Goal: Information Seeking & Learning: Learn about a topic

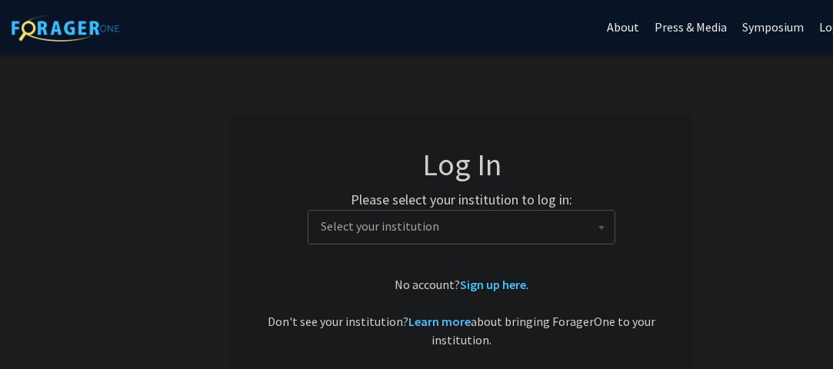
select select
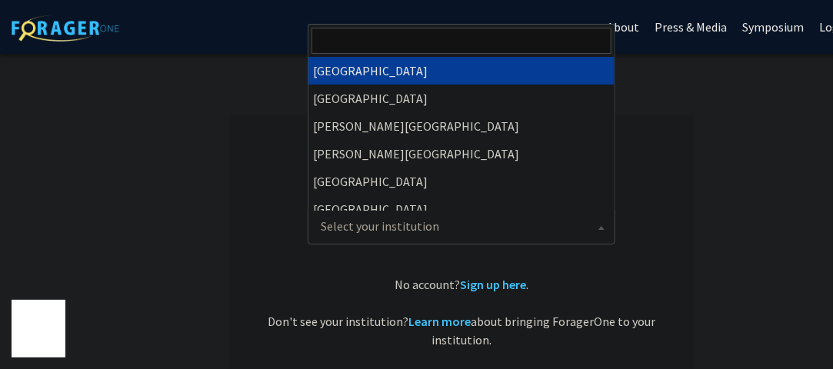
click at [454, 240] on span "Select your institution" at bounding box center [464, 227] width 300 height 32
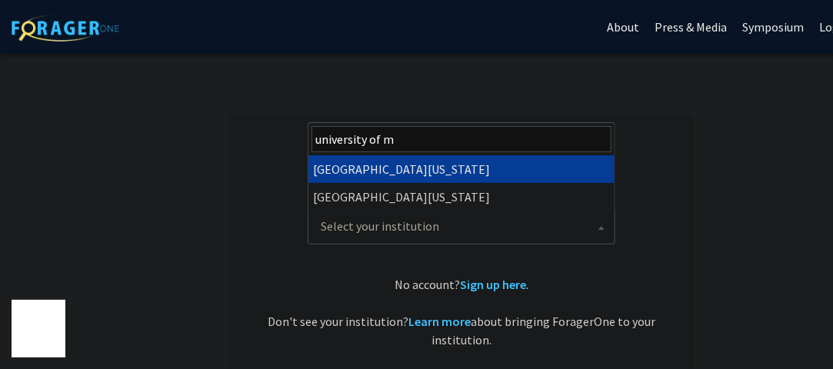
type input "university of m"
select select "31"
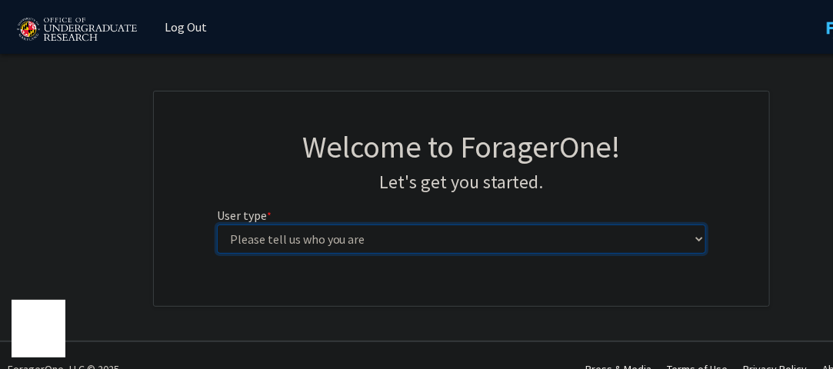
click at [370, 235] on select "Please tell us who you are Undergraduate Student Master's Student Doctoral Cand…" at bounding box center [462, 239] width 490 height 29
select select "5: faculty"
click at [217, 225] on select "Please tell us who you are Undergraduate Student Master's Student Doctoral Cand…" at bounding box center [462, 239] width 490 height 29
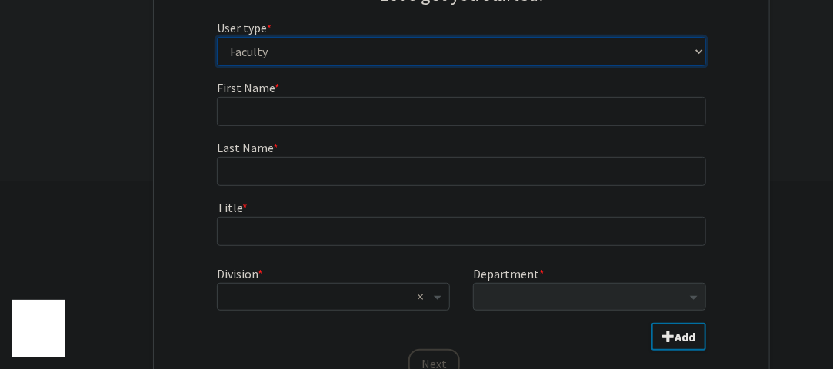
scroll to position [208, 0]
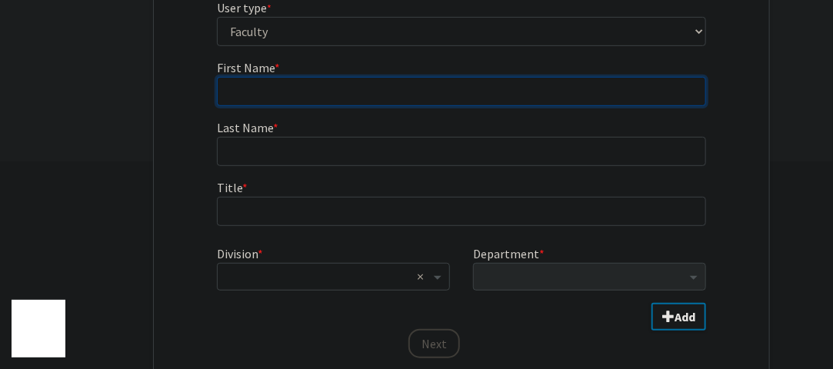
click at [389, 79] on input "First Name * required" at bounding box center [462, 91] width 490 height 29
type input "Michelle"
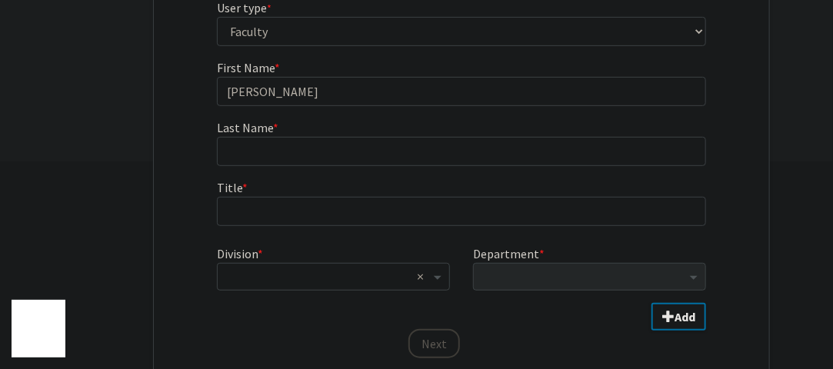
drag, startPoint x: 338, startPoint y: 129, endPoint x: 354, endPoint y: 155, distance: 30.3
click at [354, 155] on fg-input "Last Name * required" at bounding box center [462, 142] width 490 height 48
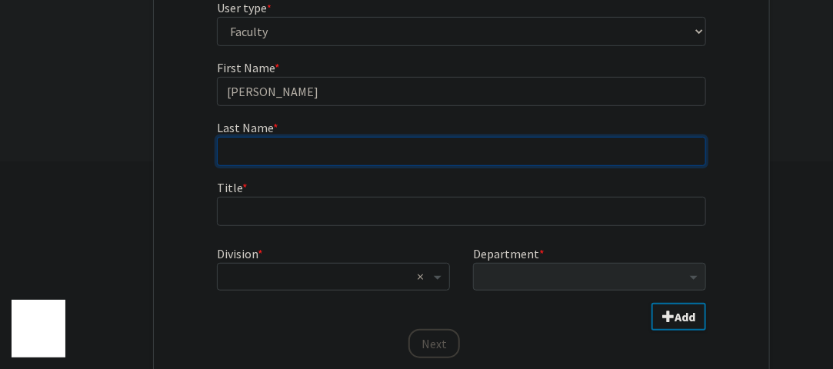
click at [354, 155] on input "Last Name * required" at bounding box center [462, 151] width 490 height 29
type input "{"
type input "Pinkrah"
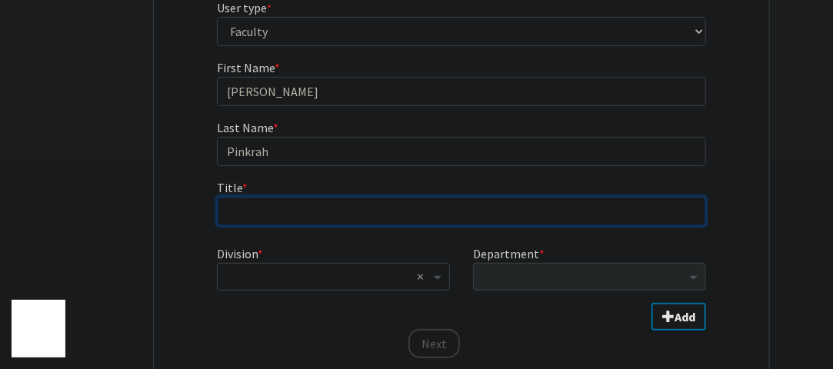
click at [354, 218] on input "Title * required" at bounding box center [462, 211] width 490 height 29
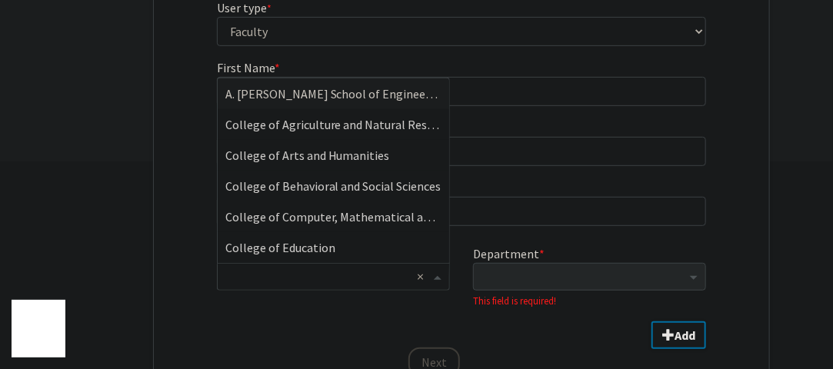
click at [339, 274] on input "Division" at bounding box center [317, 277] width 185 height 18
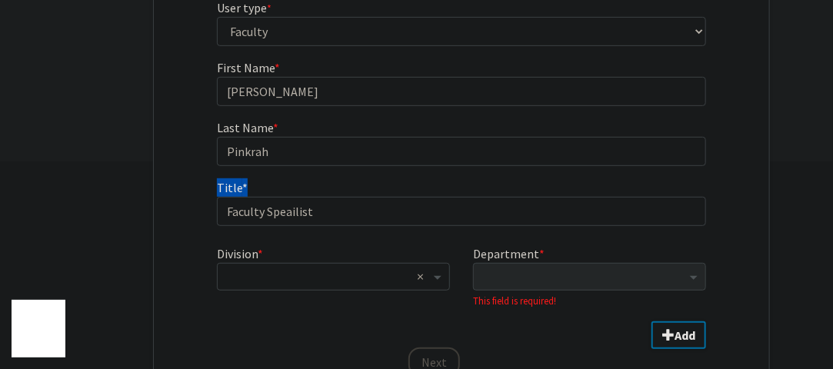
drag, startPoint x: 501, startPoint y: 178, endPoint x: 298, endPoint y: 215, distance: 207.2
click at [298, 215] on fg-input "Title * required Faculty Speailist" at bounding box center [462, 202] width 490 height 48
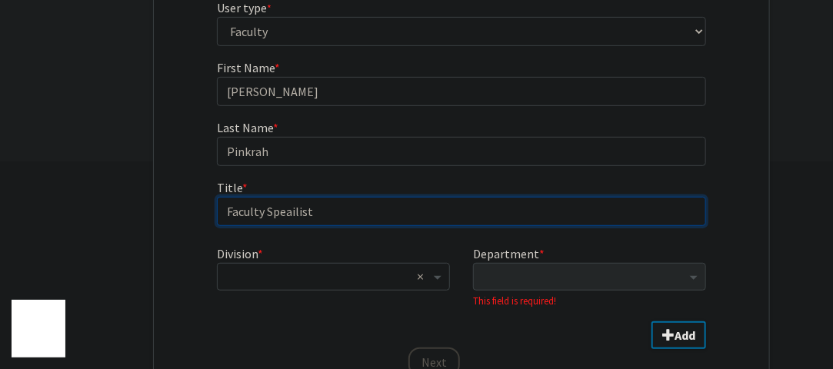
click at [298, 215] on input "Faculty Speailist" at bounding box center [462, 211] width 490 height 29
click at [313, 215] on input "Faculty Speailist" at bounding box center [462, 211] width 490 height 29
click at [281, 215] on input "Faculty Speailist" at bounding box center [462, 211] width 490 height 29
type input "Faculty Specialist"
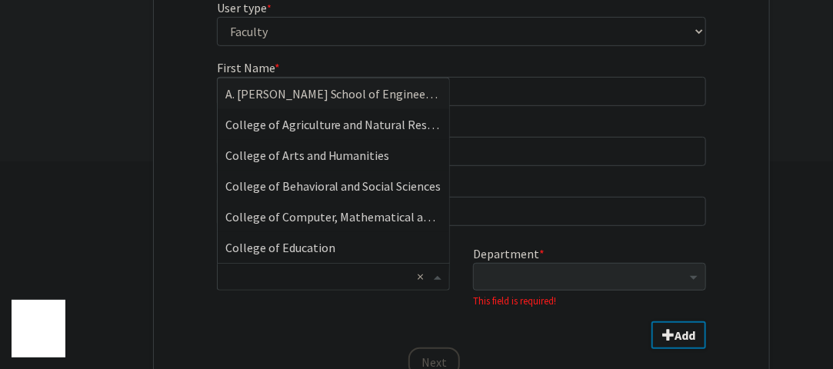
click at [321, 274] on input "Division" at bounding box center [317, 277] width 185 height 18
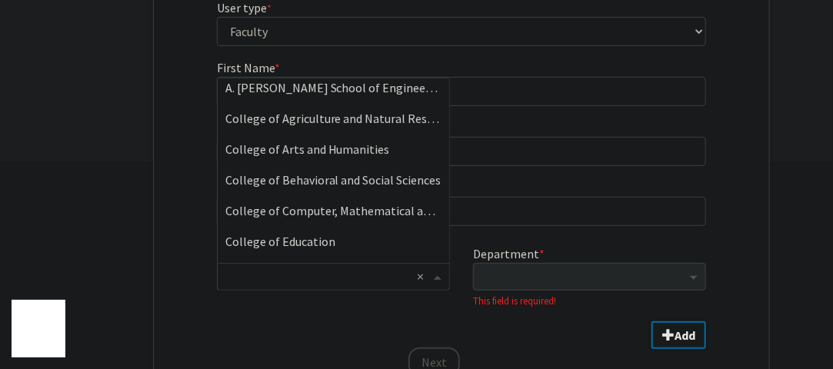
scroll to position [0, 0]
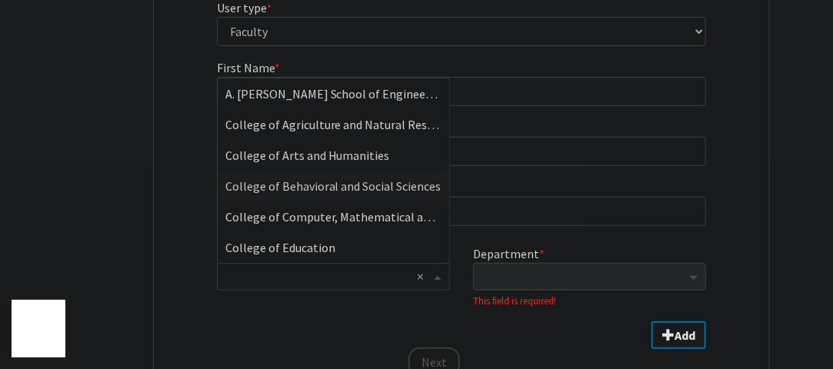
click at [358, 188] on span "College of Behavioral and Social Sciences" at bounding box center [333, 185] width 216 height 15
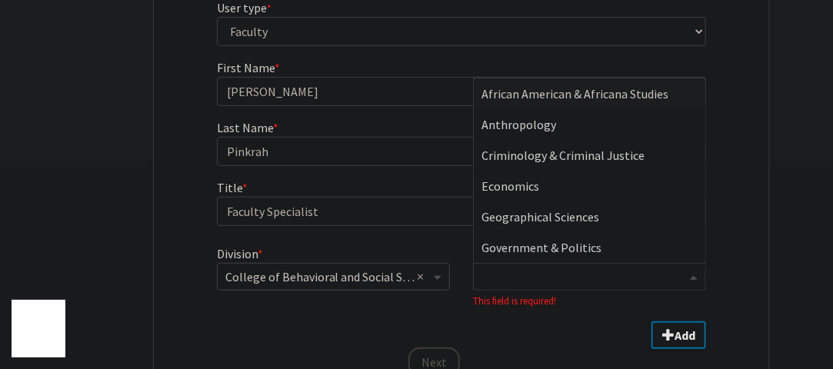
click at [549, 273] on input "Department" at bounding box center [583, 277] width 205 height 18
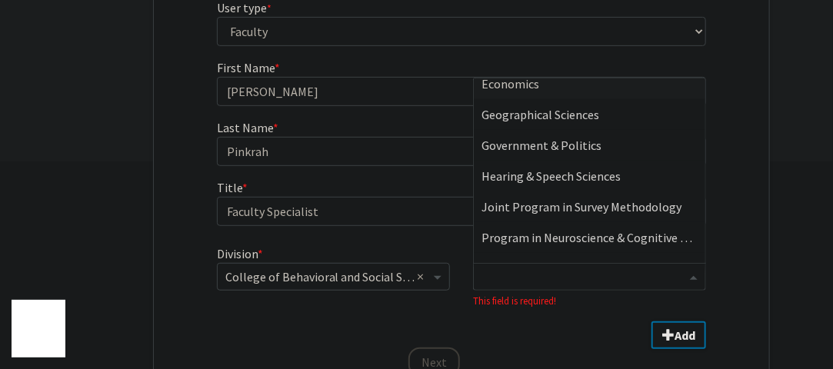
scroll to position [185, 0]
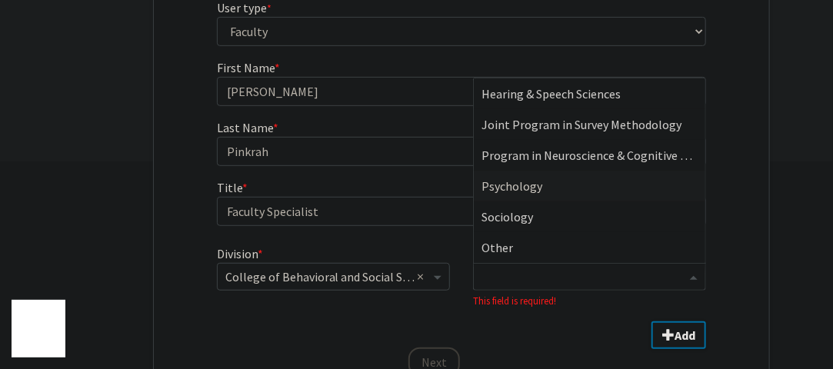
click at [544, 192] on div "Psychology" at bounding box center [589, 186] width 231 height 31
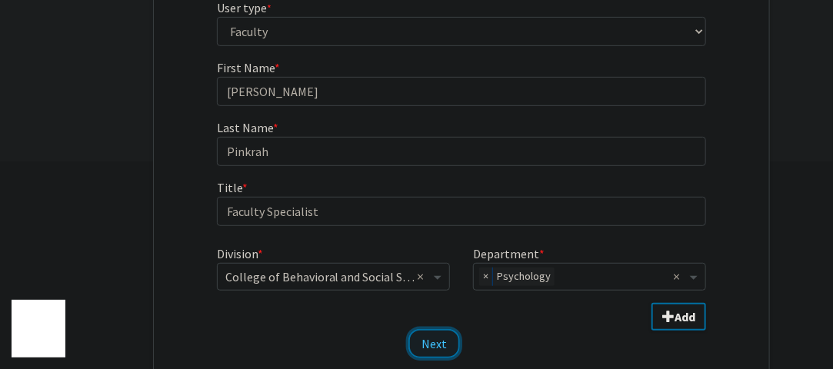
click at [454, 348] on button "Next" at bounding box center [434, 343] width 52 height 29
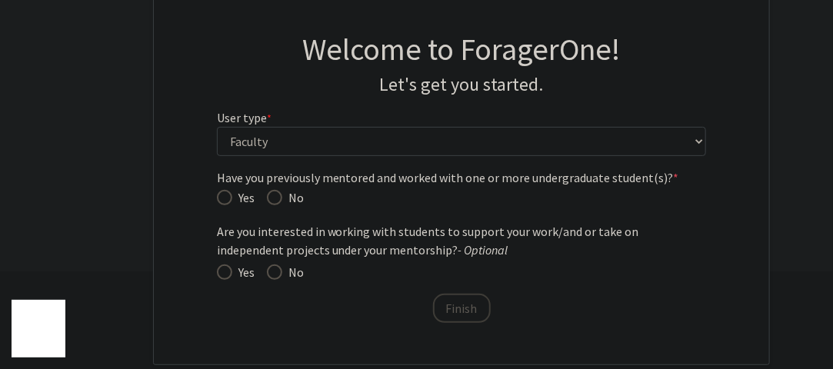
scroll to position [97, 0]
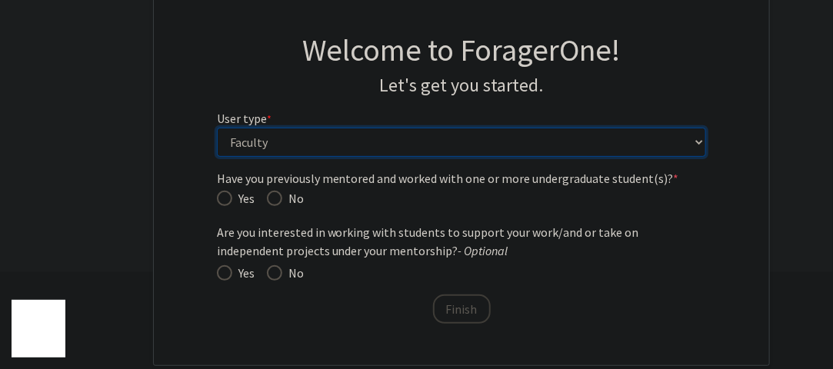
click at [350, 135] on select "Please tell us who you are Undergraduate Student Master's Student Doctoral Cand…" at bounding box center [462, 142] width 490 height 29
click at [217, 128] on select "Please tell us who you are Undergraduate Student Master's Student Doctoral Cand…" at bounding box center [462, 142] width 490 height 29
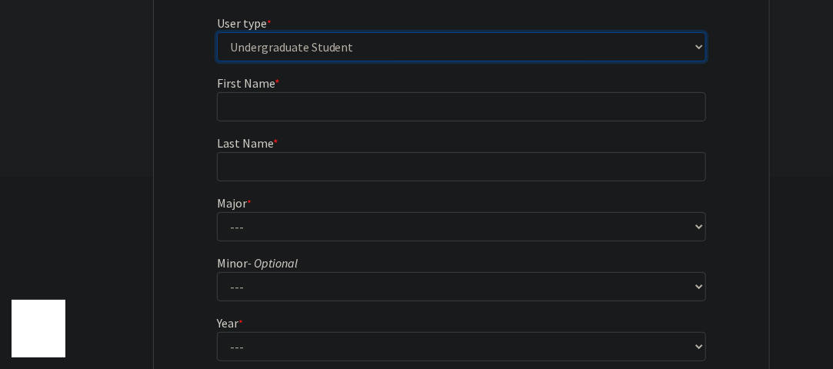
scroll to position [416, 0]
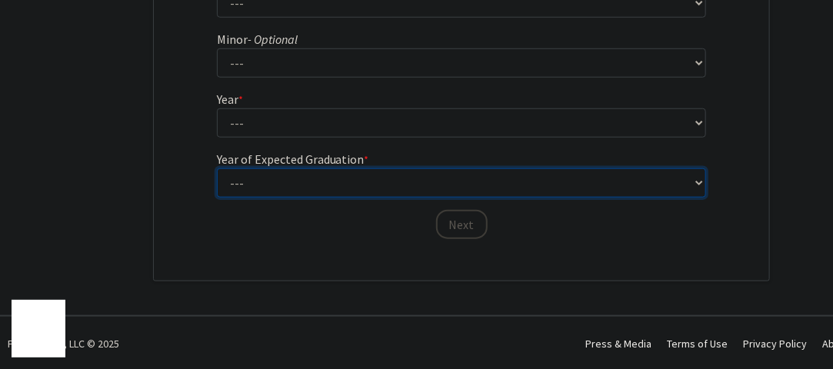
click at [358, 171] on select "--- 2025 2026 2027 2028 2029 2030 2031 2032 2033 2034" at bounding box center [462, 182] width 490 height 29
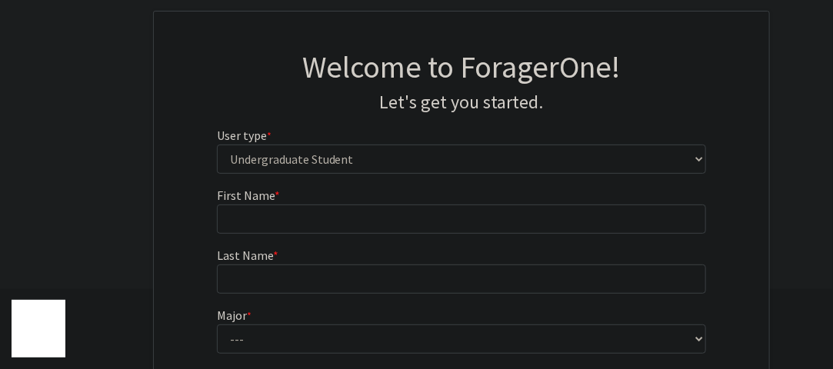
scroll to position [79, 0]
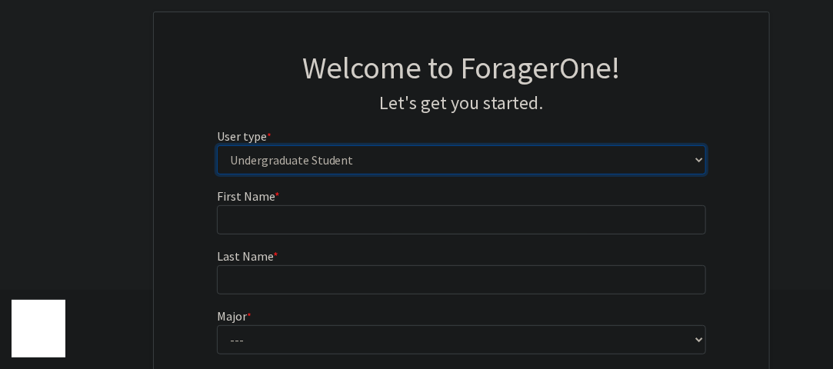
click at [404, 151] on select "Please tell us who you are Undergraduate Student Master's Student Doctoral Cand…" at bounding box center [462, 159] width 490 height 29
select select "5: faculty"
click at [217, 145] on select "Please tell us who you are Undergraduate Student Master's Student Doctoral Cand…" at bounding box center [462, 159] width 490 height 29
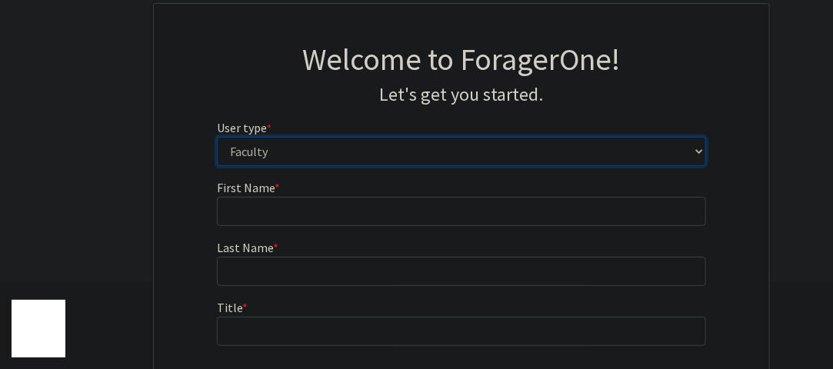
scroll to position [87, 0]
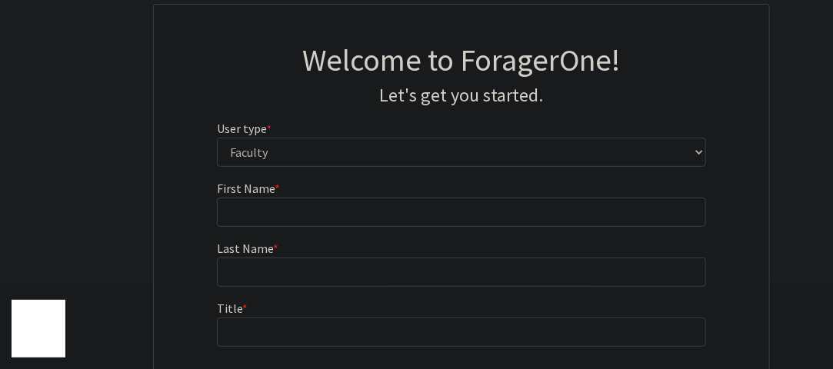
click at [366, 168] on div "Welcome to ForagerOne! Let's get you started. User type * required Please tell …" at bounding box center [461, 111] width 513 height 138
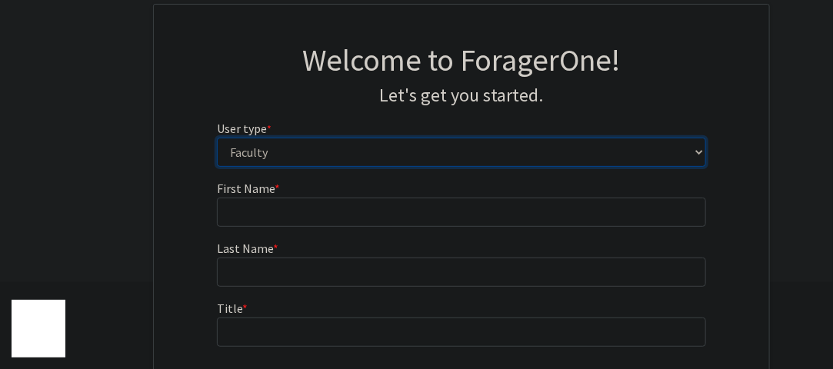
click at [358, 158] on select "Please tell us who you are Undergraduate Student Master's Student Doctoral Cand…" at bounding box center [462, 152] width 490 height 29
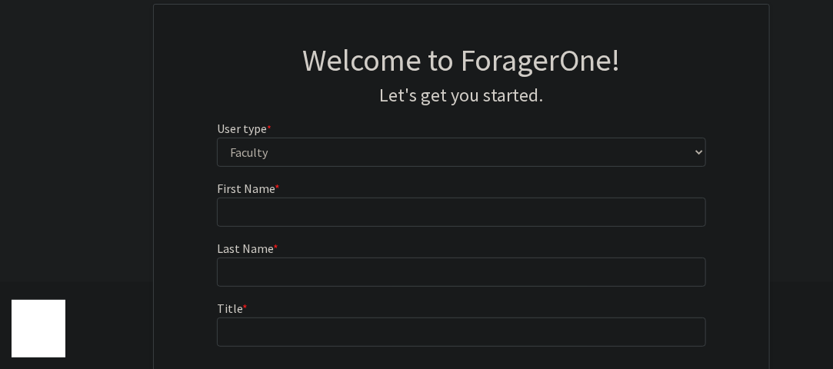
click at [378, 110] on div "Welcome to ForagerOne! Let's get you started. User type * required Please tell …" at bounding box center [461, 111] width 513 height 138
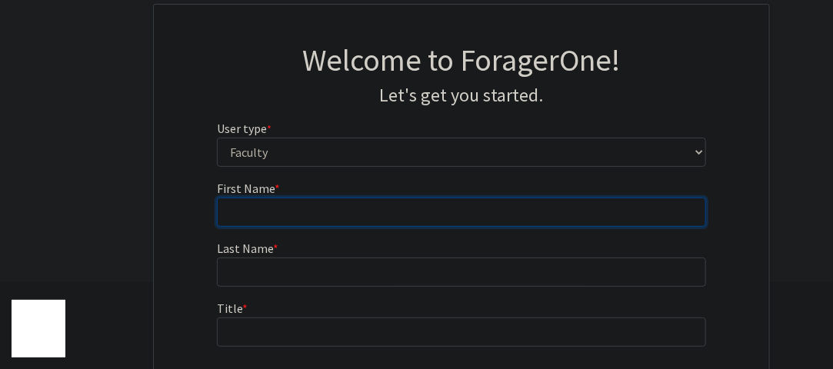
click at [335, 222] on input "First Name * required" at bounding box center [462, 212] width 490 height 29
type input "Michelle"
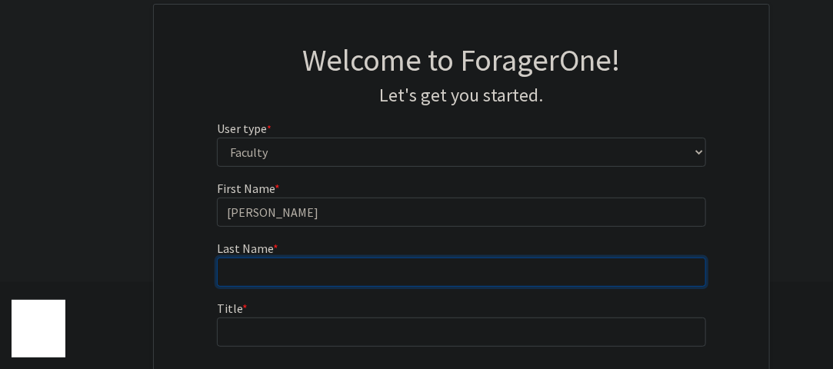
click at [312, 273] on input "Last Name * required" at bounding box center [462, 272] width 490 height 29
type input "Pinkrah"
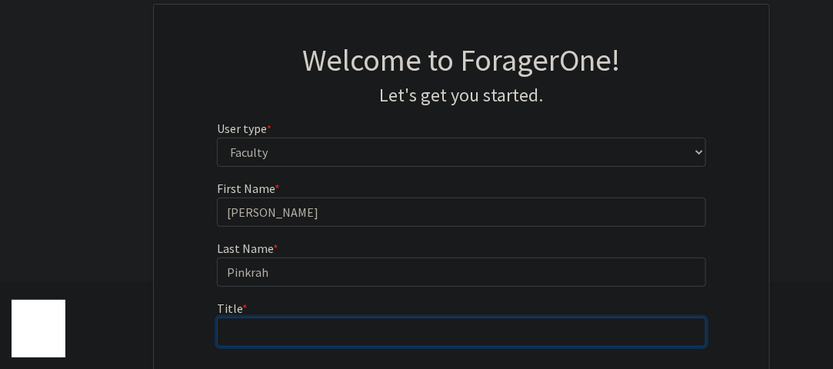
click at [315, 328] on input "Title * required" at bounding box center [462, 332] width 490 height 29
type input "Faculty Specialist"
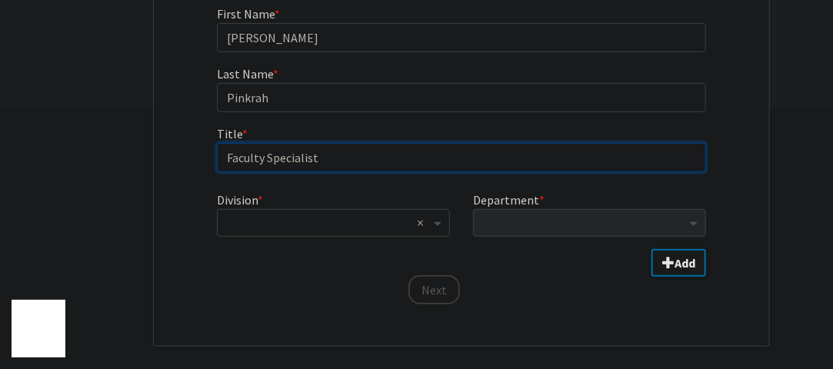
scroll to position [261, 0]
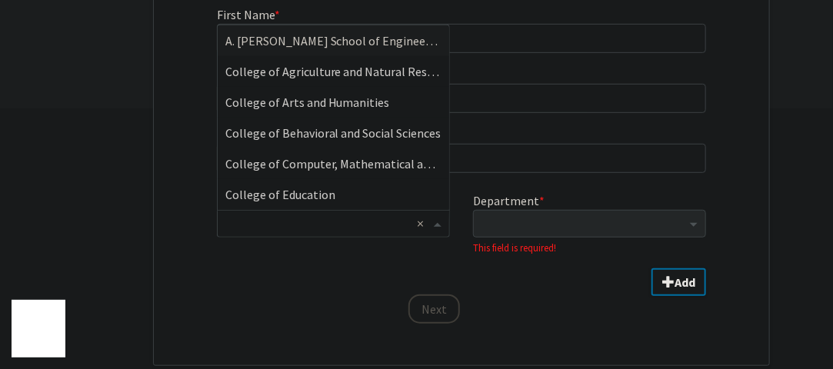
click at [341, 231] on input "Division" at bounding box center [317, 224] width 185 height 18
click at [337, 134] on span "College of Behavioral and Social Sciences" at bounding box center [333, 132] width 216 height 15
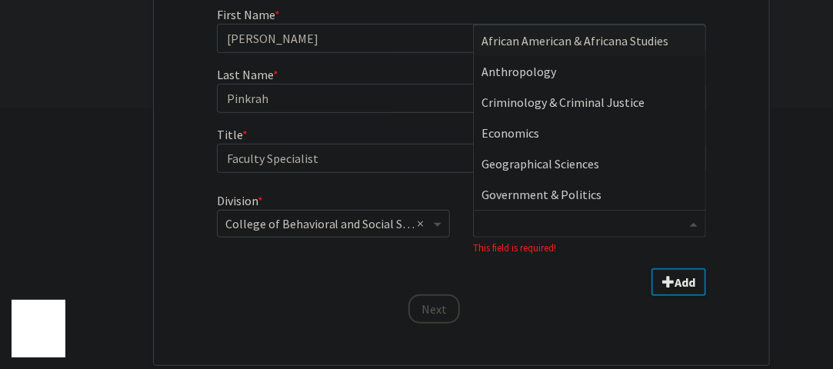
click at [530, 224] on input "Department" at bounding box center [583, 224] width 205 height 18
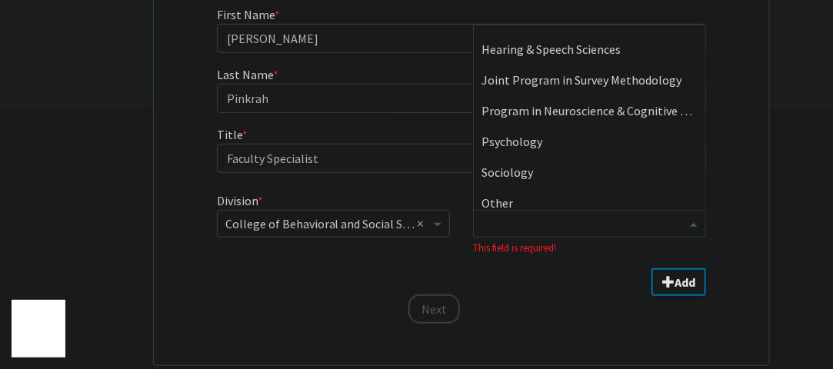
scroll to position [185, 0]
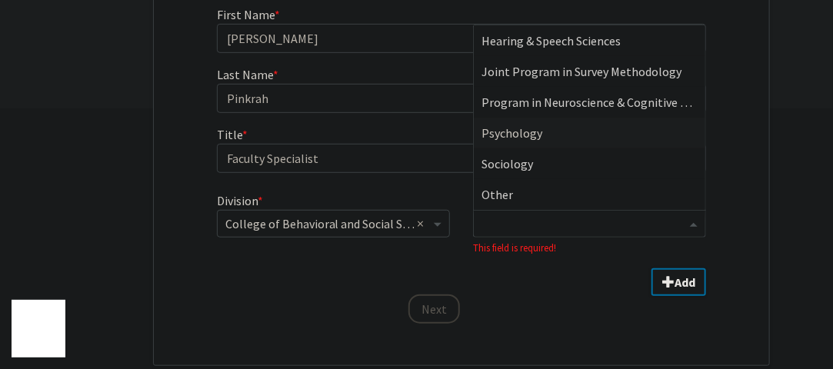
click at [537, 126] on span "Psychology" at bounding box center [511, 132] width 61 height 15
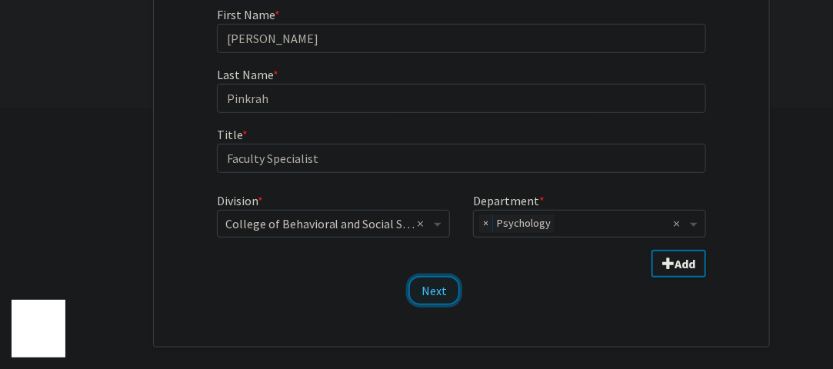
click at [432, 289] on button "Next" at bounding box center [434, 290] width 52 height 29
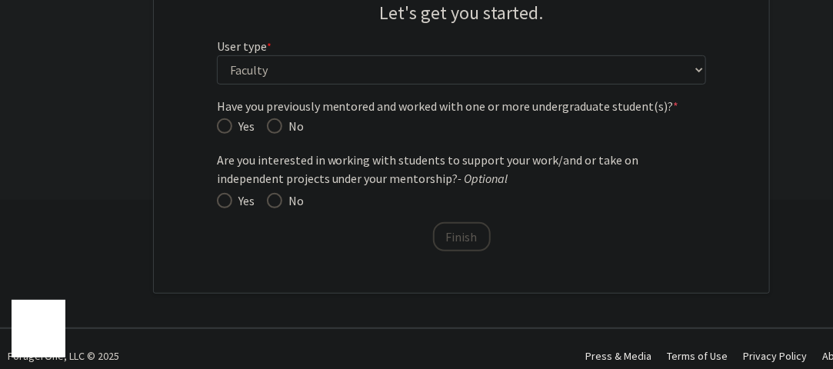
scroll to position [168, 0]
click at [270, 195] on span at bounding box center [274, 201] width 15 height 15
click at [270, 195] on input "No" at bounding box center [274, 201] width 15 height 15
radio input "true"
click at [275, 128] on span "Have you previously mentored and worked with one or more undergraduate student(…" at bounding box center [274, 126] width 15 height 15
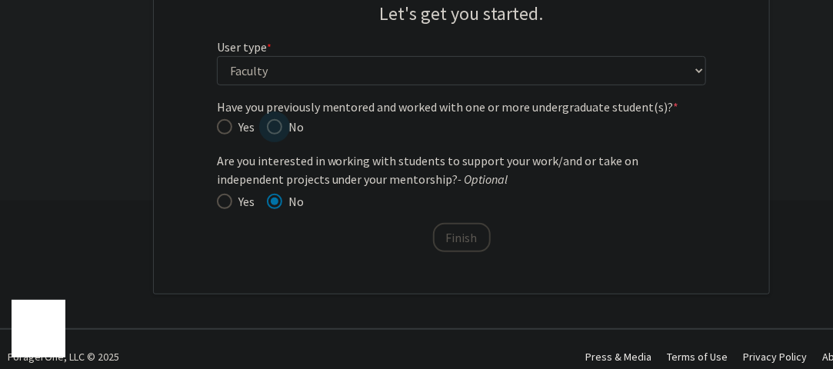
click at [275, 128] on input "No" at bounding box center [274, 126] width 15 height 15
radio input "true"
click at [467, 244] on button "Finish" at bounding box center [462, 237] width 58 height 29
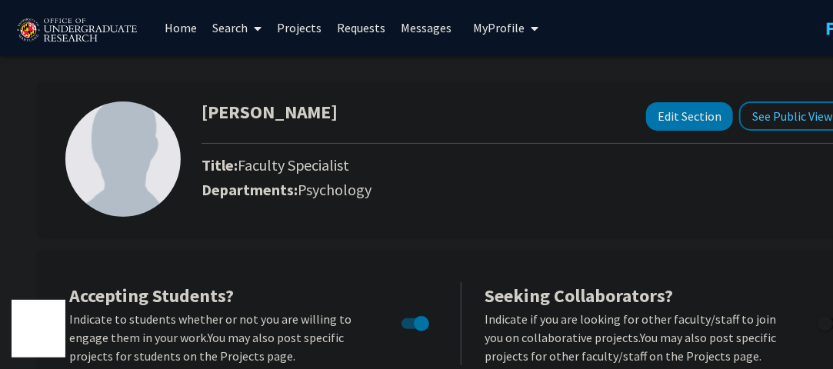
click at [298, 42] on link "Projects" at bounding box center [299, 28] width 60 height 54
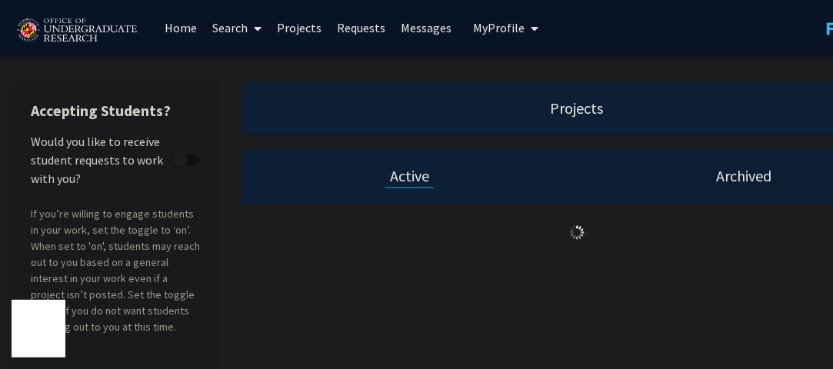
checkbox input "true"
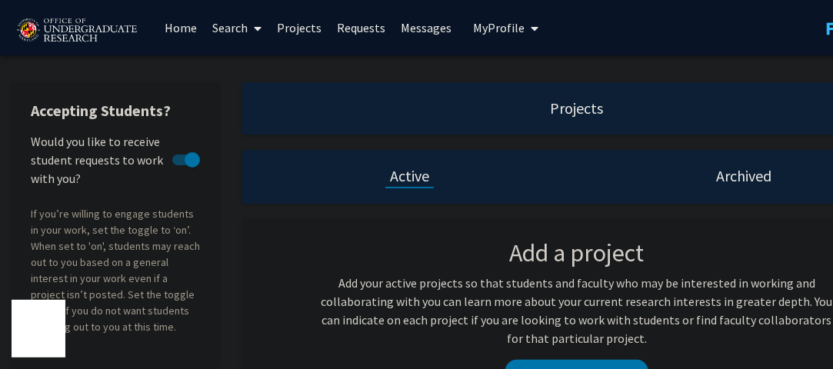
click at [198, 32] on link "Home" at bounding box center [181, 28] width 48 height 54
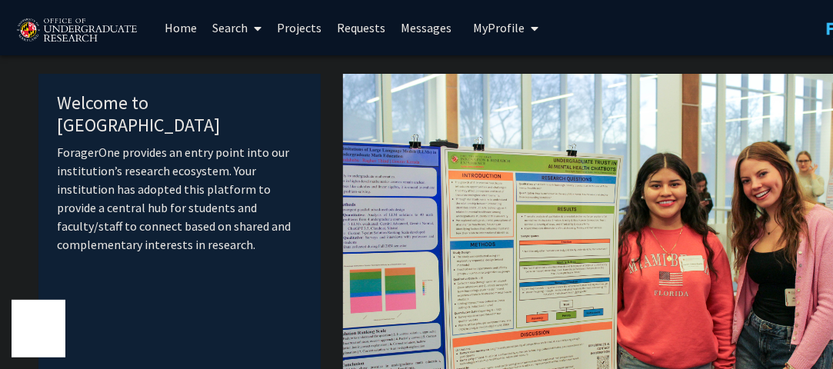
click at [344, 35] on link "Requests" at bounding box center [361, 28] width 64 height 54
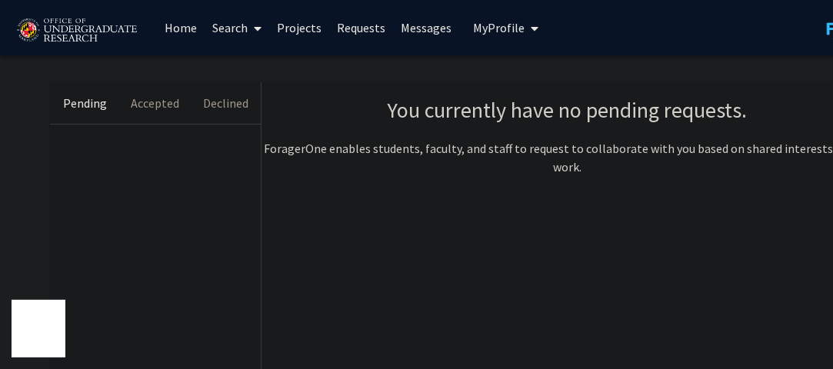
click at [283, 22] on link "Projects" at bounding box center [299, 28] width 60 height 54
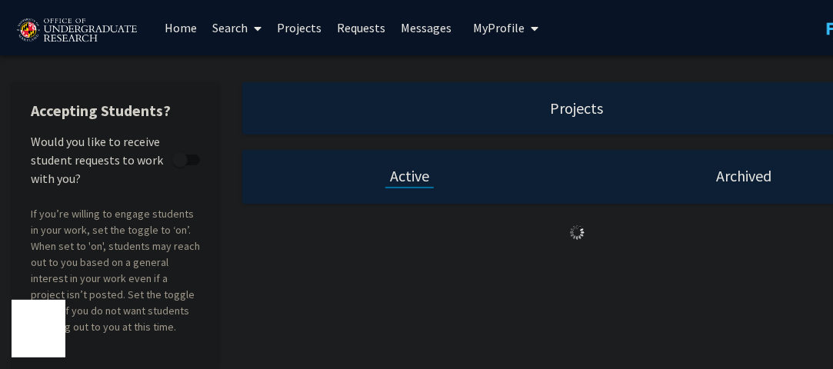
checkbox input "true"
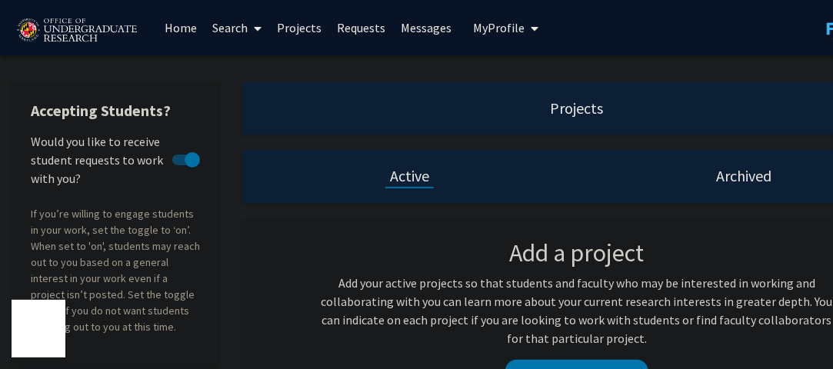
click at [252, 25] on span at bounding box center [255, 29] width 14 height 54
click at [268, 90] on span "Students" at bounding box center [252, 101] width 94 height 31
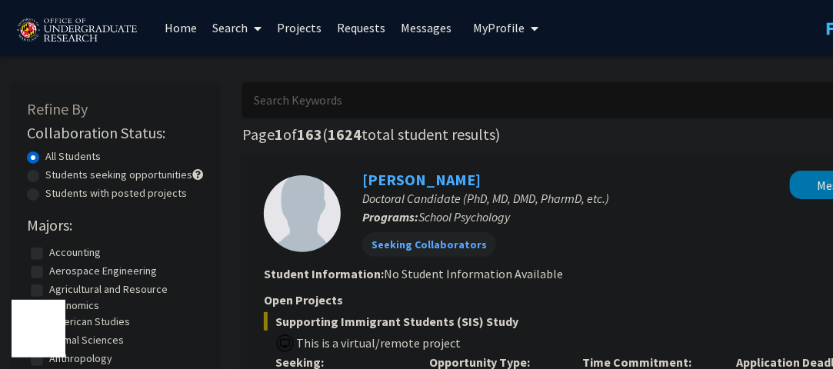
click at [225, 19] on link "Search" at bounding box center [237, 28] width 65 height 54
click at [276, 56] on span "Faculty/Staff" at bounding box center [261, 70] width 113 height 31
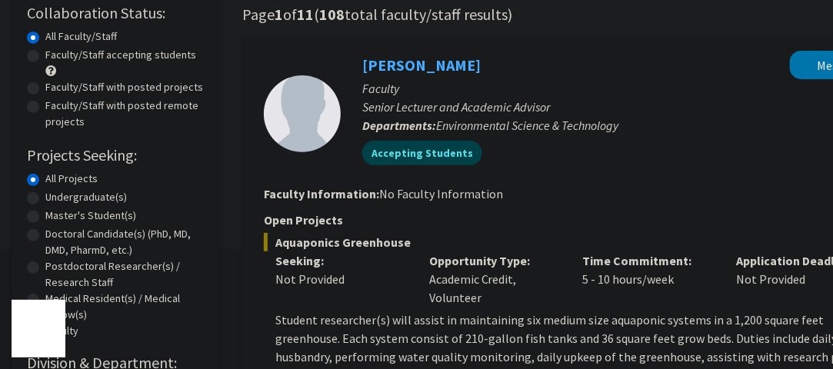
scroll to position [121, 0]
click at [45, 105] on label "Faculty/Staff with posted remote projects" at bounding box center [124, 113] width 158 height 32
click at [45, 105] on input "Faculty/Staff with posted remote projects" at bounding box center [50, 102] width 10 height 10
radio input "true"
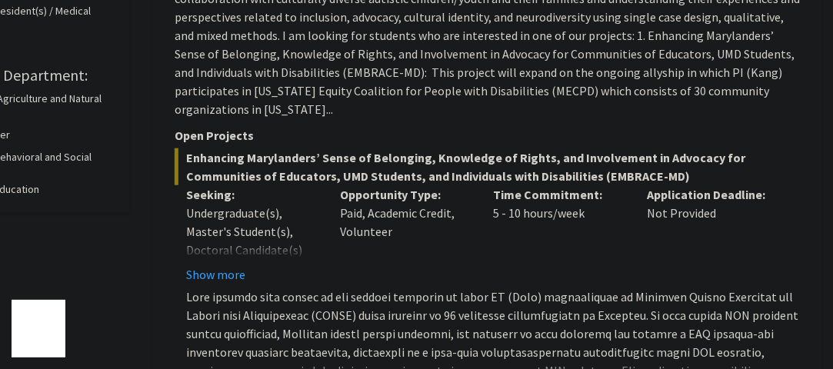
scroll to position [411, 89]
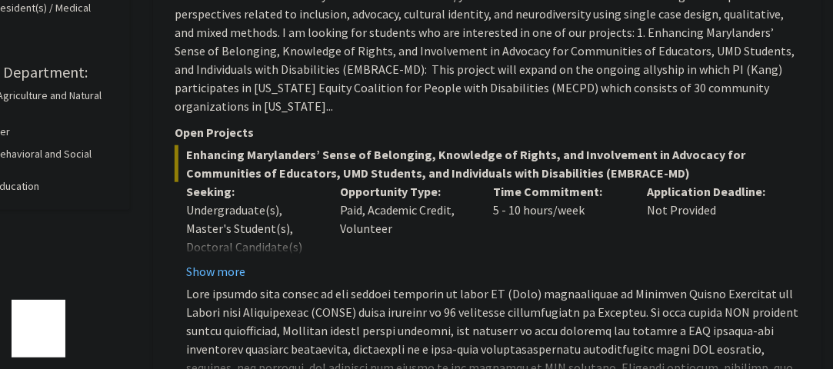
click at [230, 265] on button "Show more" at bounding box center [215, 271] width 59 height 18
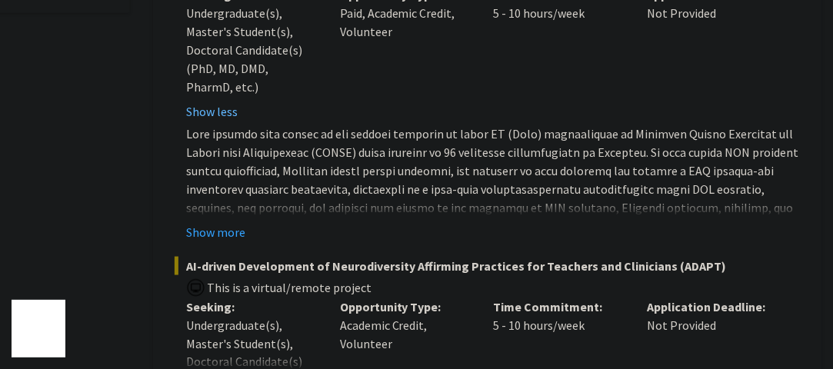
scroll to position [607, 89]
click at [218, 224] on button "Show more" at bounding box center [215, 232] width 59 height 18
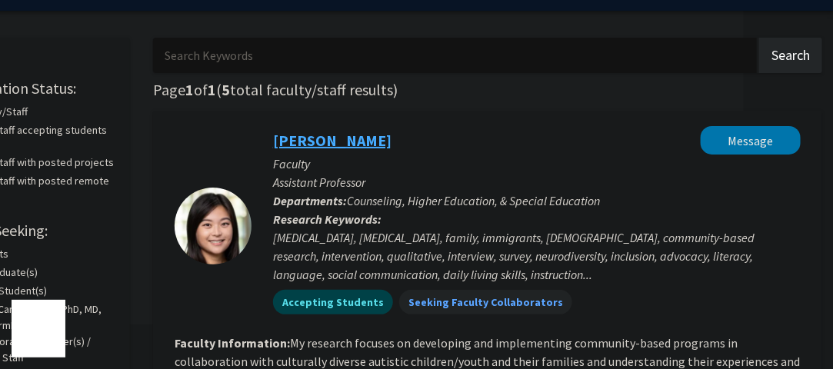
scroll to position [26, 89]
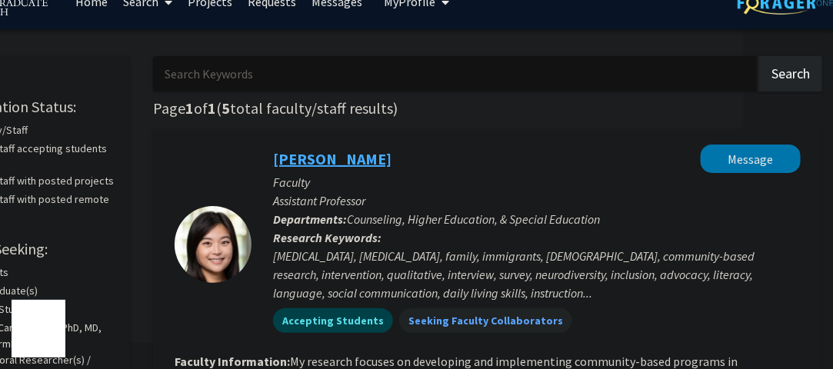
click at [309, 163] on link "Veronica Kang" at bounding box center [332, 158] width 118 height 19
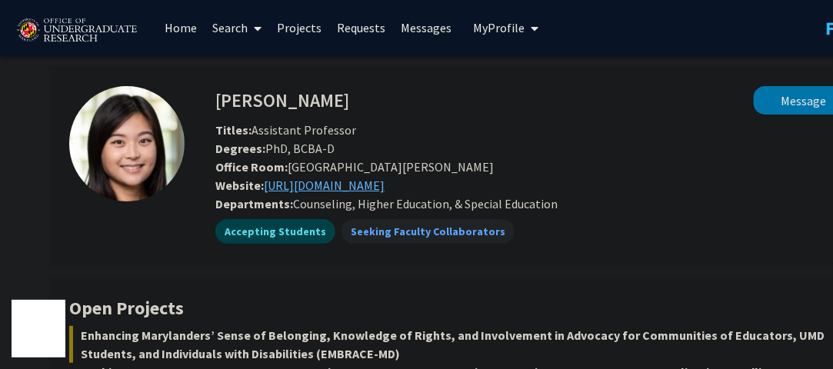
click at [336, 188] on link "https://education.umd.edu/research-and-impact/labs/autism-family-culture-and-co…" at bounding box center [324, 185] width 121 height 15
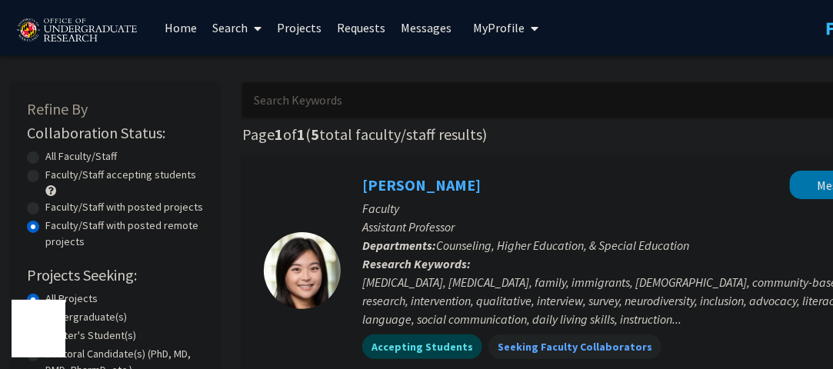
scroll to position [1, 0]
click at [45, 206] on label "Faculty/Staff with posted projects" at bounding box center [124, 206] width 158 height 16
click at [45, 206] on input "Faculty/Staff with posted projects" at bounding box center [50, 203] width 10 height 10
radio input "true"
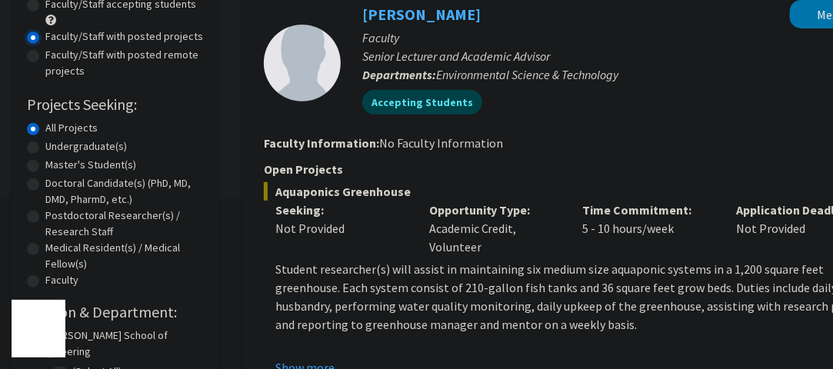
scroll to position [171, 0]
click at [45, 277] on label "Faculty" at bounding box center [61, 280] width 33 height 16
click at [45, 277] on input "Faculty" at bounding box center [50, 277] width 10 height 10
radio input "true"
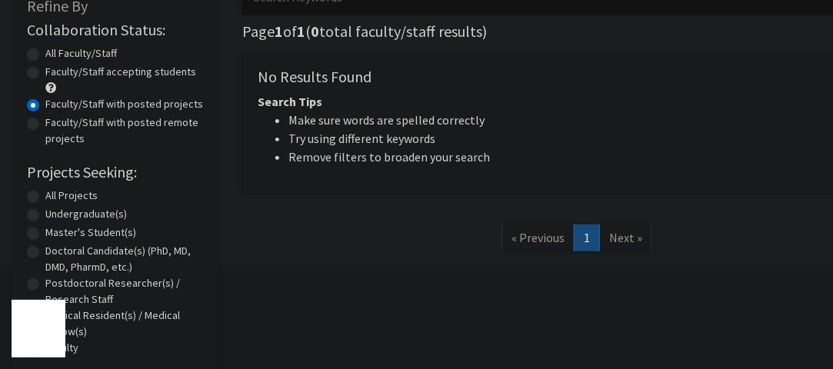
scroll to position [112, 0]
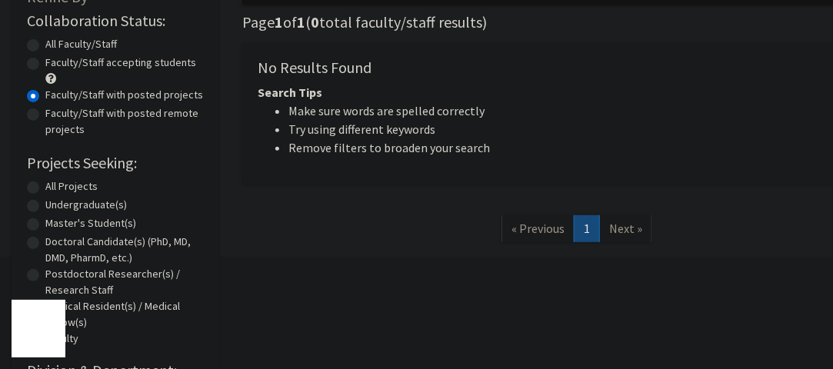
click at [45, 191] on label "All Projects" at bounding box center [71, 186] width 52 height 16
click at [45, 188] on input "All Projects" at bounding box center [50, 183] width 10 height 10
radio input "true"
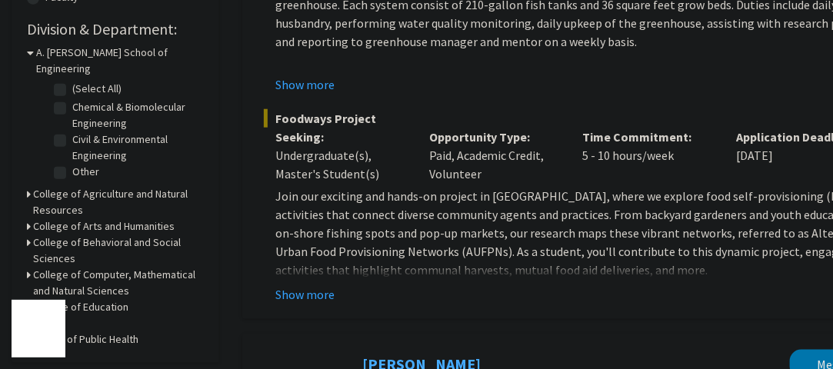
scroll to position [454, 0]
click at [29, 55] on icon at bounding box center [30, 53] width 7 height 16
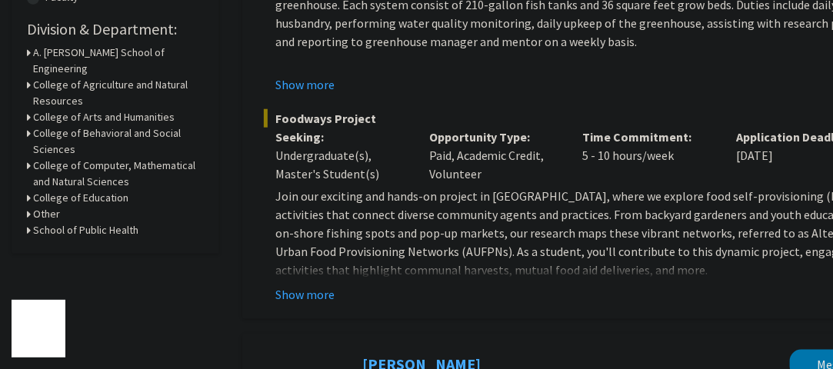
click at [33, 222] on h3 "School of Public Health" at bounding box center [85, 230] width 105 height 16
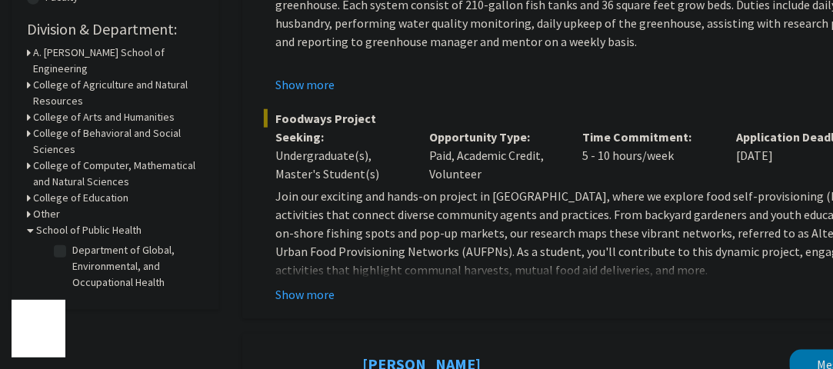
click at [32, 222] on icon at bounding box center [30, 230] width 7 height 16
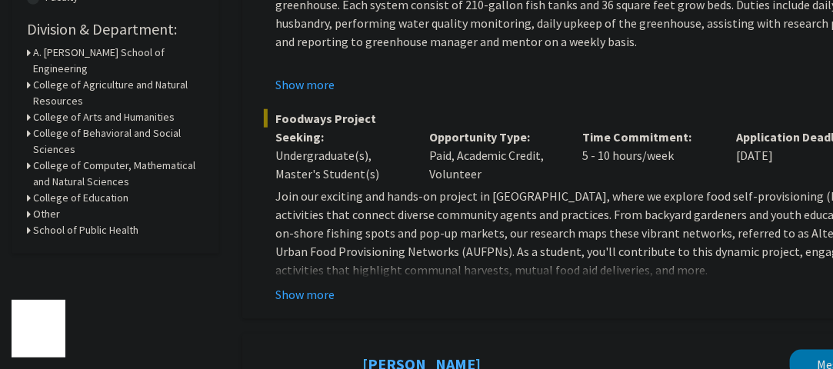
click at [28, 125] on icon at bounding box center [29, 133] width 4 height 16
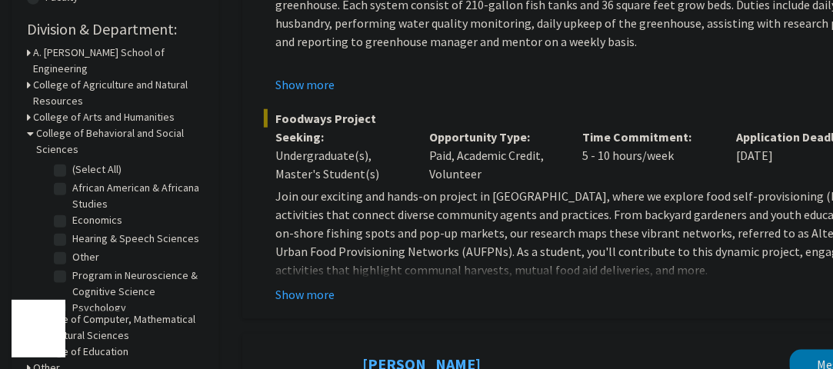
click at [72, 180] on label "African American & Africana Studies" at bounding box center [136, 196] width 128 height 32
click at [72, 180] on input "African American & Africana Studies" at bounding box center [77, 185] width 10 height 10
checkbox input "true"
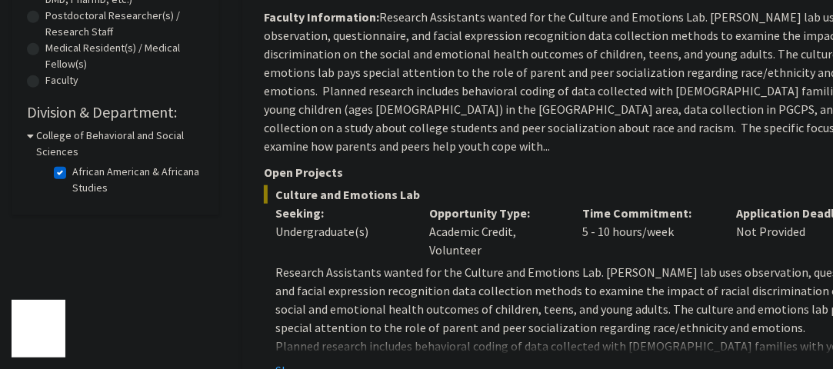
scroll to position [371, 0]
click at [38, 145] on h3 "College of Behavioral and Social Sciences" at bounding box center [120, 144] width 168 height 32
click at [38, 145] on h3 "College of Behavioral and Social Sciences" at bounding box center [118, 144] width 171 height 32
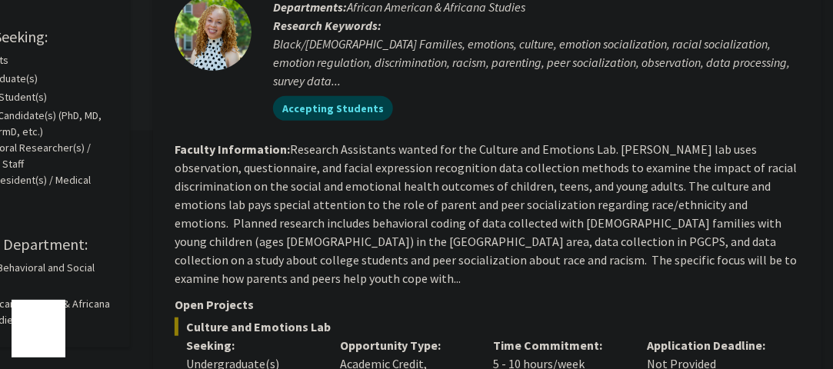
scroll to position [128, 89]
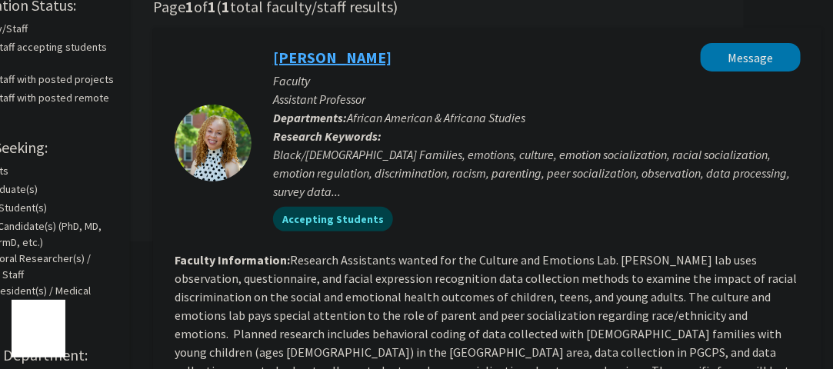
click at [320, 62] on link "[PERSON_NAME]" at bounding box center [332, 57] width 118 height 19
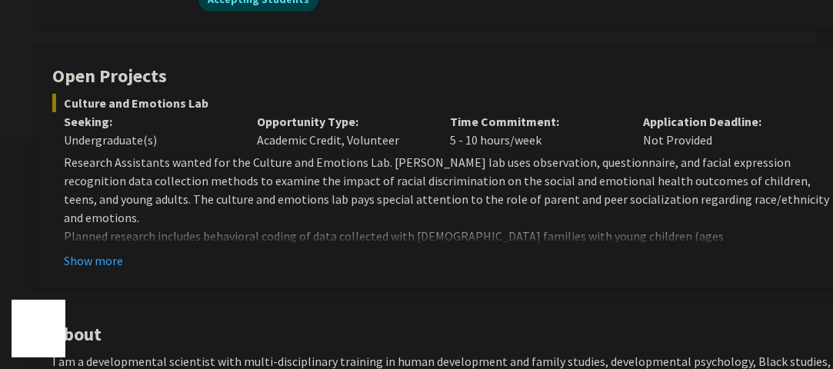
scroll to position [234, 17]
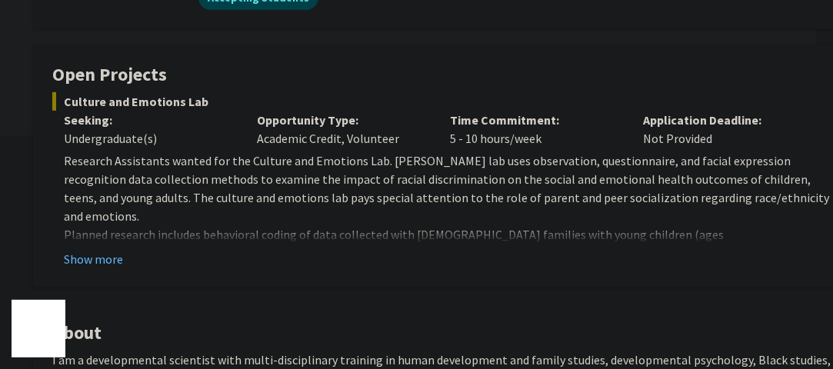
click at [86, 254] on button "Show more" at bounding box center [93, 259] width 59 height 18
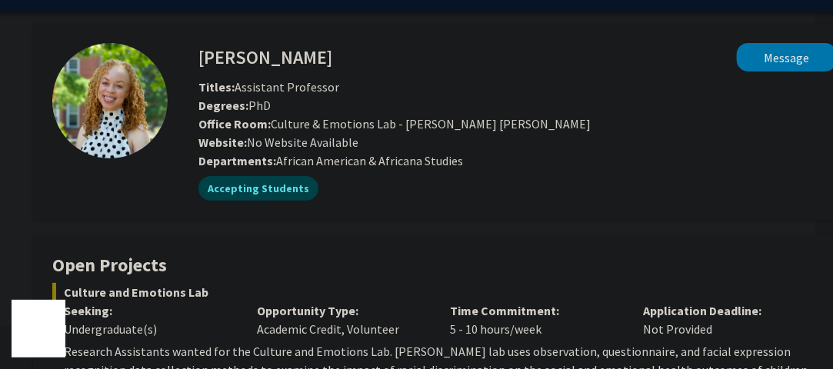
scroll to position [0, 17]
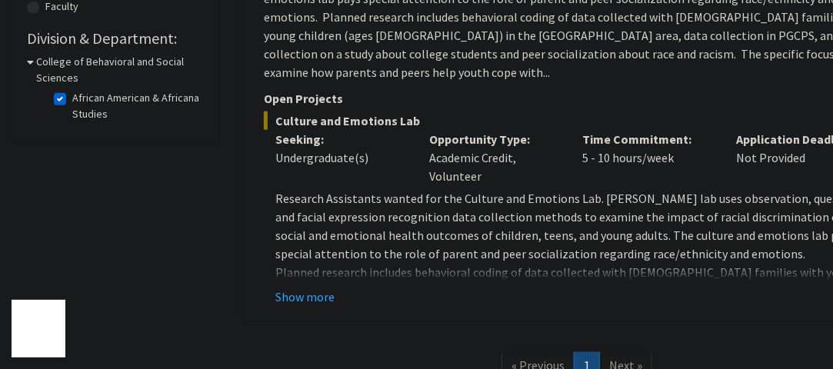
scroll to position [429, 0]
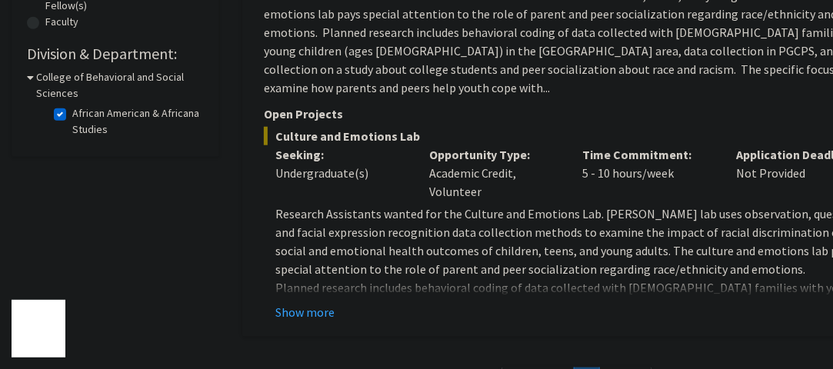
click at [62, 107] on fg-checkbox "African American & Africana Studies African American & Africana Studies" at bounding box center [127, 121] width 146 height 32
click at [72, 111] on label "African American & Africana Studies" at bounding box center [136, 121] width 128 height 32
click at [72, 111] on input "African American & Africana Studies" at bounding box center [77, 110] width 10 height 10
checkbox input "false"
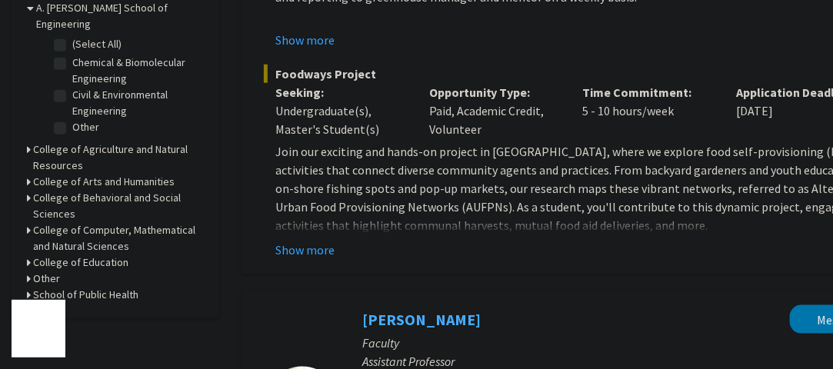
scroll to position [501, 0]
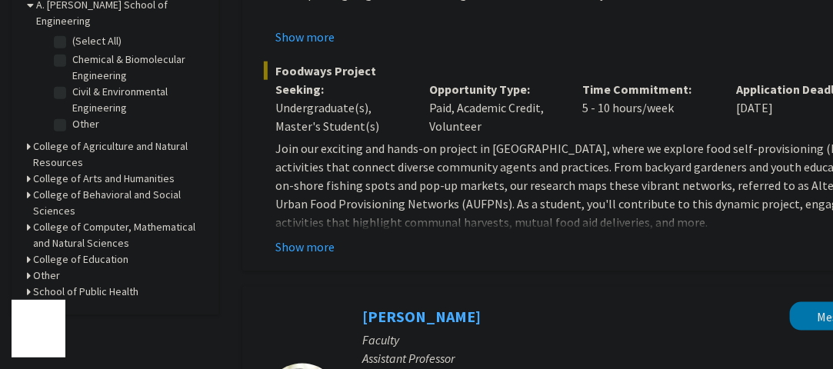
click at [30, 187] on icon at bounding box center [29, 195] width 4 height 16
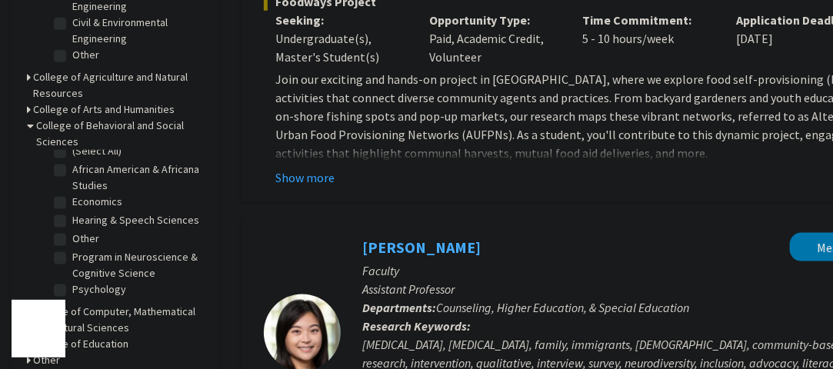
scroll to position [0, 0]
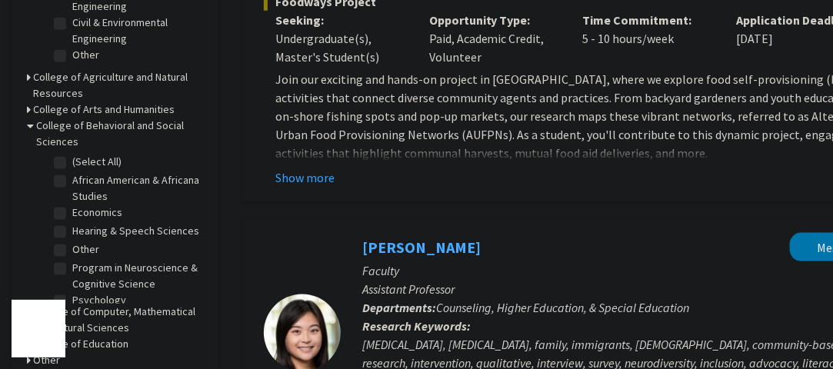
click at [72, 154] on label "(Select All)" at bounding box center [96, 162] width 49 height 16
click at [72, 154] on input "(Select All)" at bounding box center [77, 159] width 10 height 10
checkbox input "true"
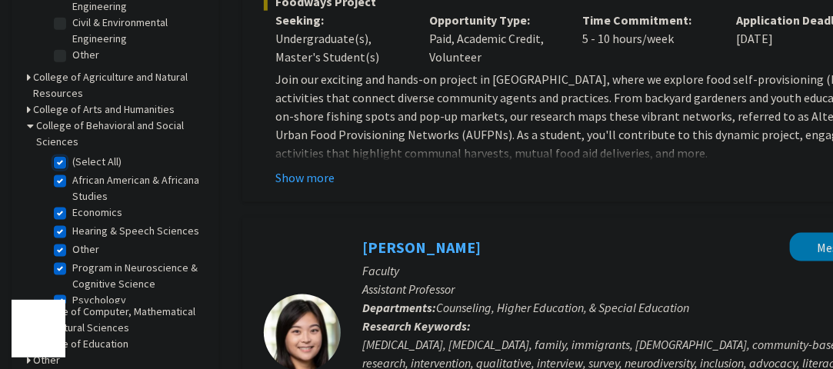
checkbox input "true"
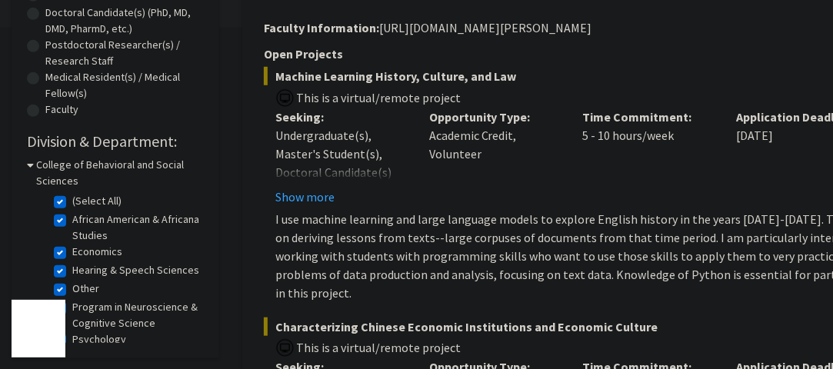
scroll to position [375, 0]
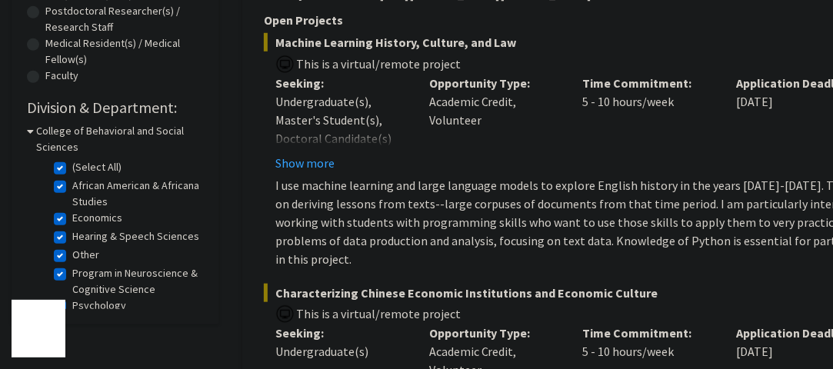
click at [72, 168] on label "(Select All)" at bounding box center [96, 167] width 49 height 16
click at [72, 168] on input "(Select All)" at bounding box center [77, 164] width 10 height 10
checkbox input "false"
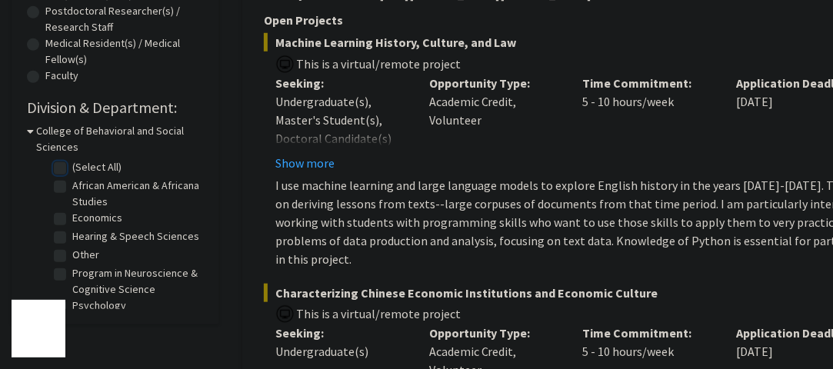
checkbox input "false"
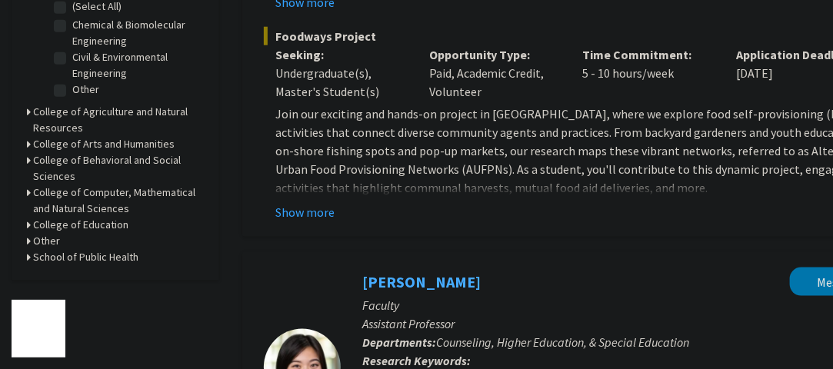
scroll to position [535, 0]
click at [34, 137] on h3 "College of Arts and Humanities" at bounding box center [103, 145] width 141 height 16
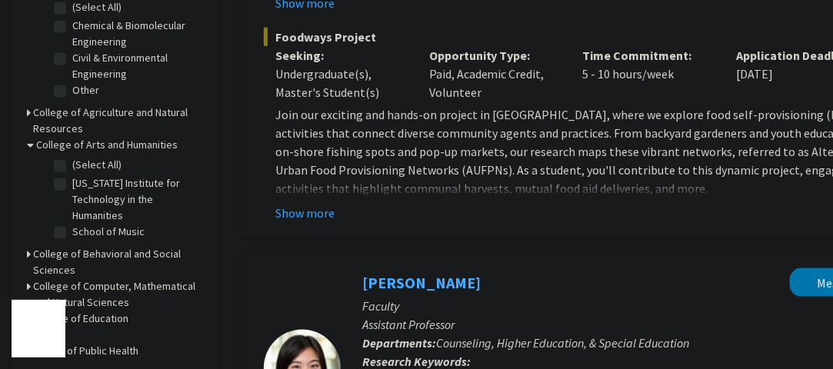
click at [72, 157] on label "(Select All)" at bounding box center [96, 165] width 49 height 16
click at [72, 157] on input "(Select All)" at bounding box center [77, 162] width 10 height 10
checkbox input "true"
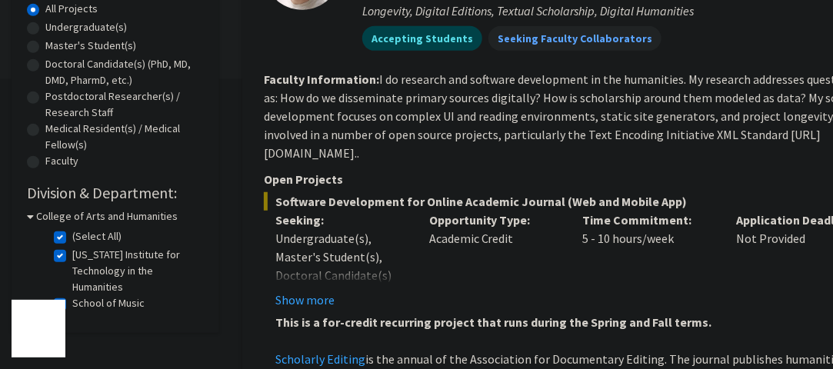
scroll to position [315, 0]
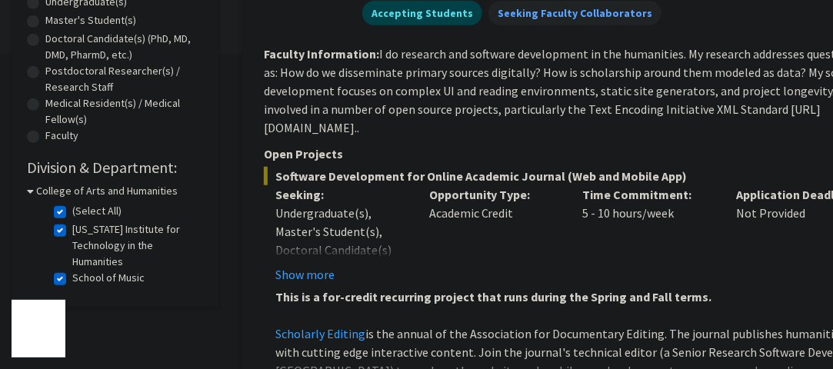
click at [72, 209] on label "(Select All)" at bounding box center [96, 211] width 49 height 16
click at [72, 209] on input "(Select All)" at bounding box center [77, 208] width 10 height 10
checkbox input "false"
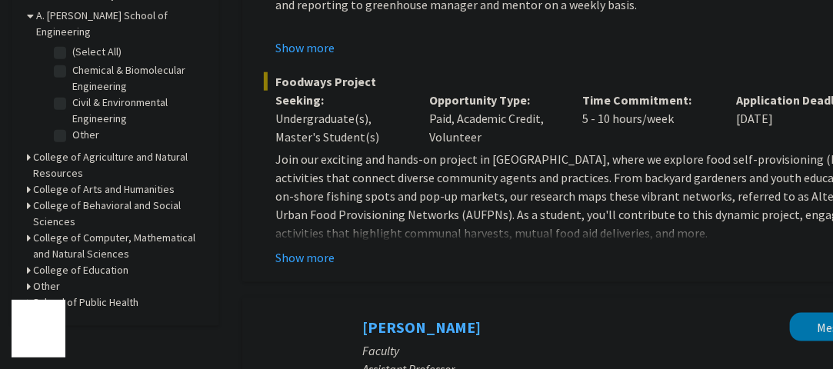
scroll to position [542, 0]
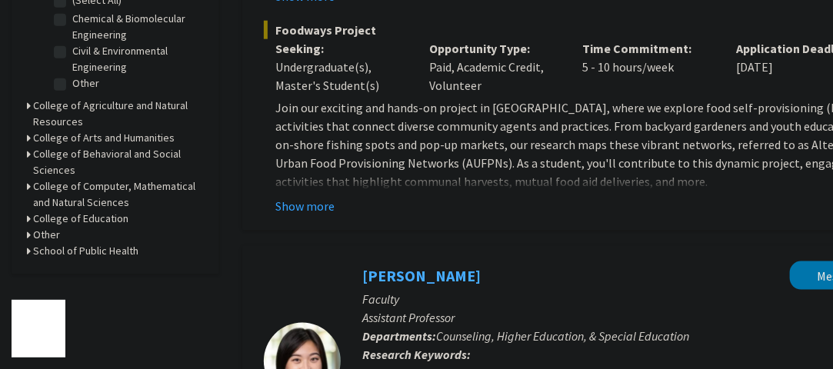
click at [32, 211] on div "College of Education" at bounding box center [115, 219] width 177 height 16
click at [28, 211] on icon at bounding box center [29, 219] width 4 height 16
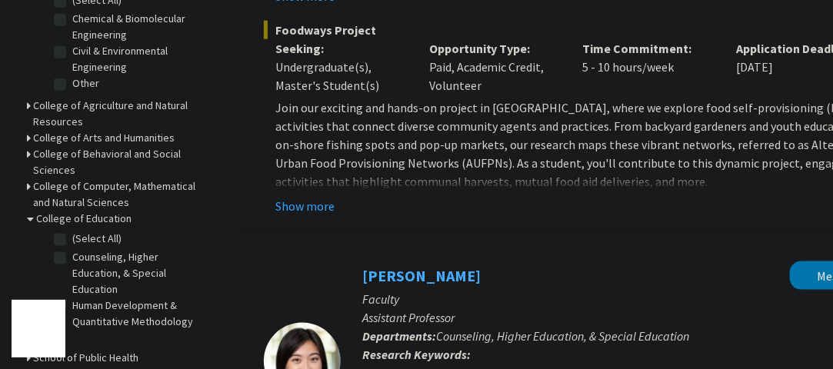
click at [62, 231] on fg-checkbox "(Select All) (Select All)" at bounding box center [127, 240] width 146 height 18
click at [72, 231] on label "(Select All)" at bounding box center [96, 239] width 49 height 16
click at [72, 231] on input "(Select All)" at bounding box center [77, 236] width 10 height 10
checkbox input "true"
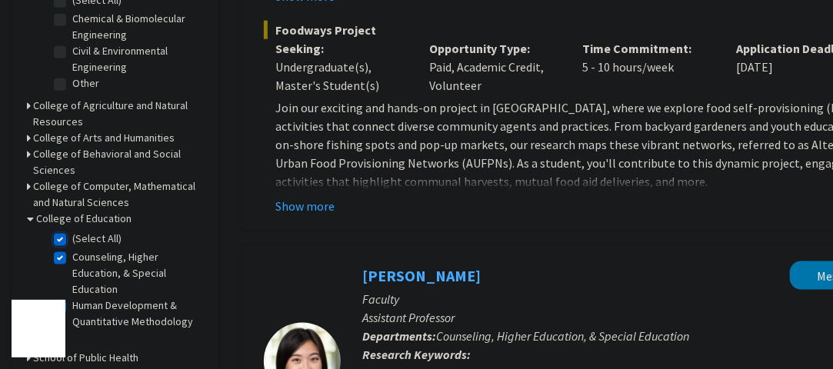
checkbox input "true"
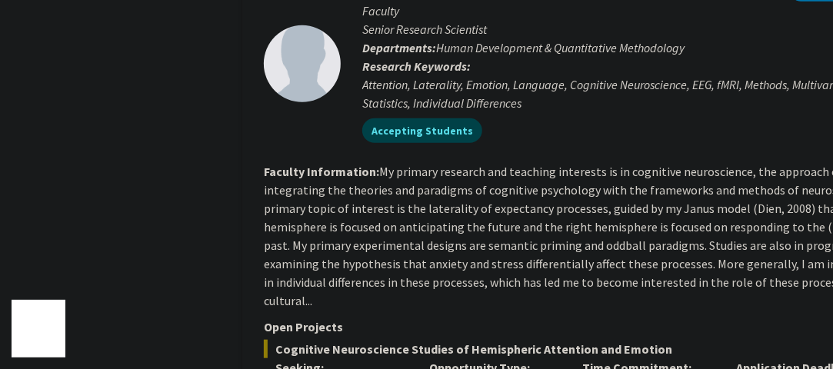
scroll to position [2228, 0]
